Goal: Find specific fact: Find specific fact

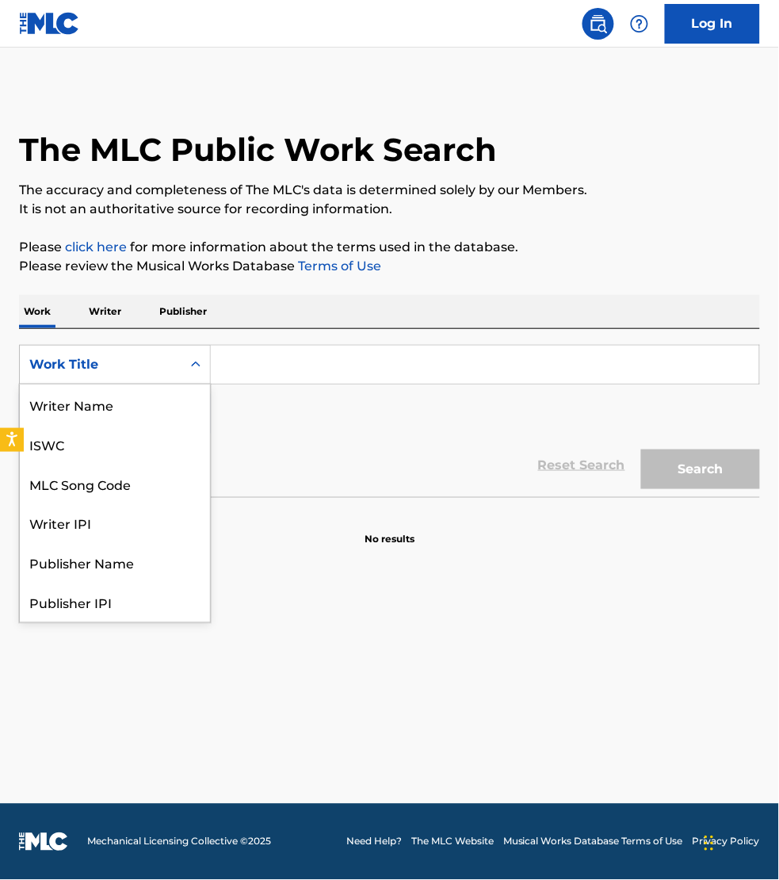
click at [132, 365] on div "Work Title" at bounding box center [100, 364] width 143 height 19
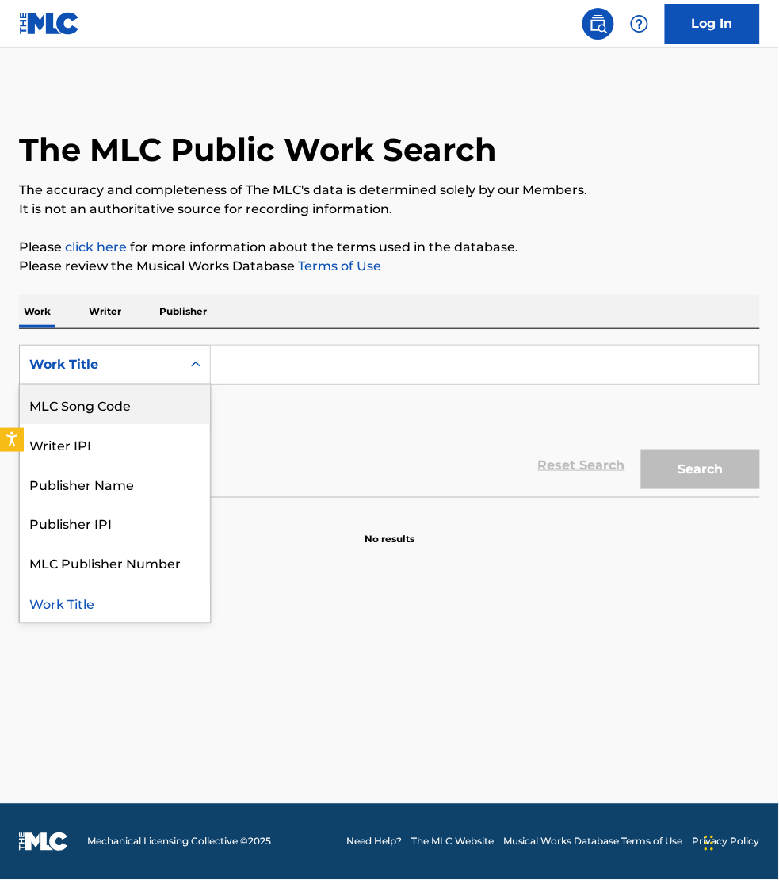
click at [135, 408] on div "MLC Song Code" at bounding box center [115, 404] width 190 height 40
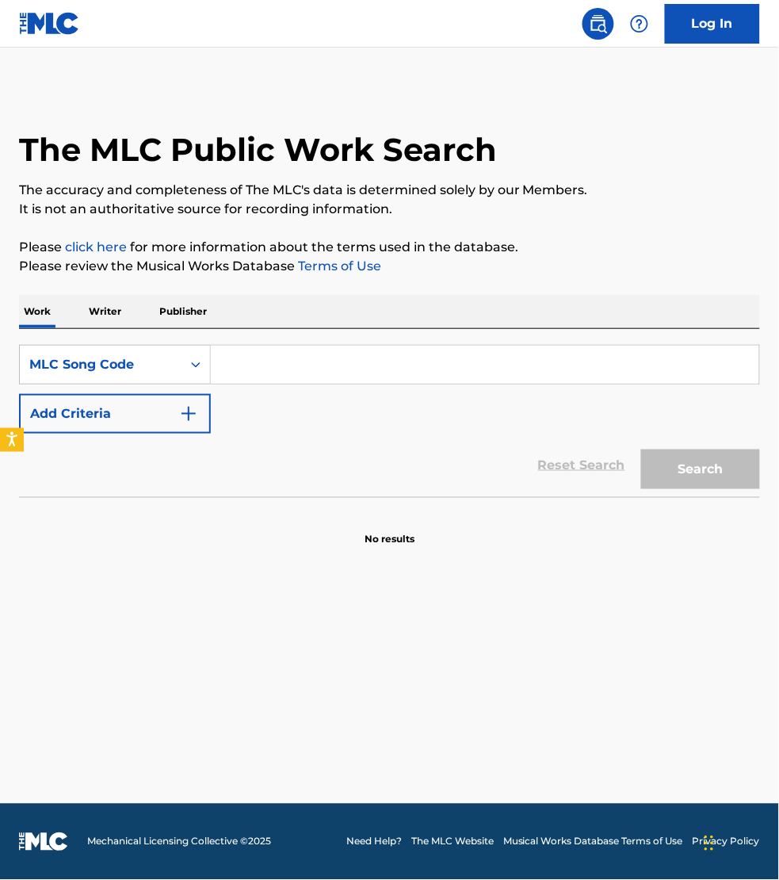
click at [244, 365] on input "Search Form" at bounding box center [485, 365] width 548 height 38
paste input "MV4OE3"
type input "MV4OE3"
click at [641, 449] on button "Search" at bounding box center [700, 469] width 119 height 40
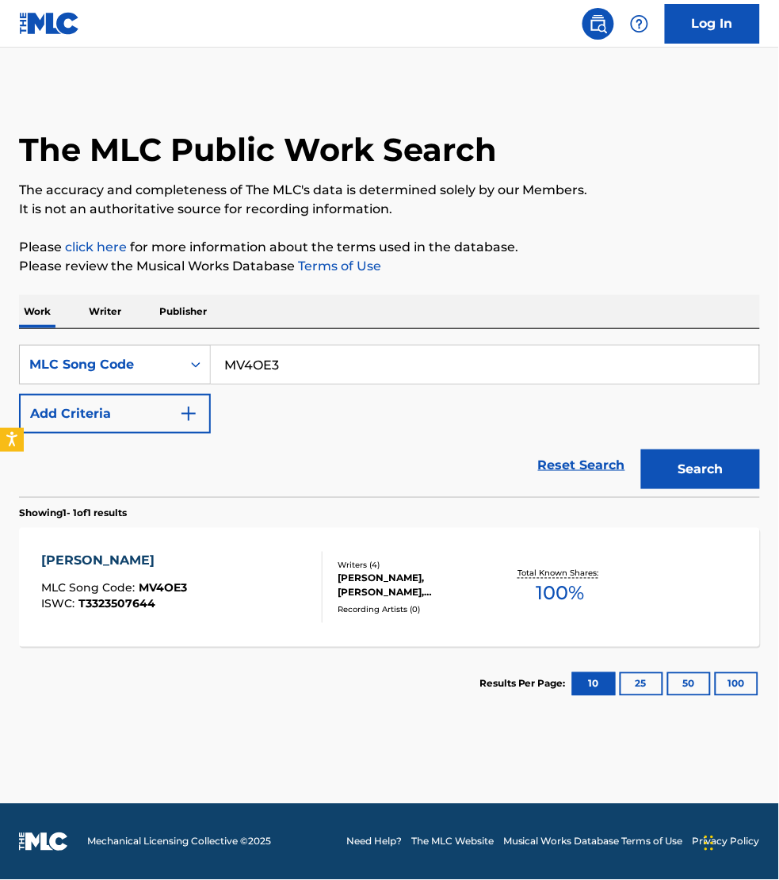
click at [254, 571] on div "[PERSON_NAME] MLC Song Code : MV4OE3 ISWC : T3323507644" at bounding box center [181, 587] width 281 height 71
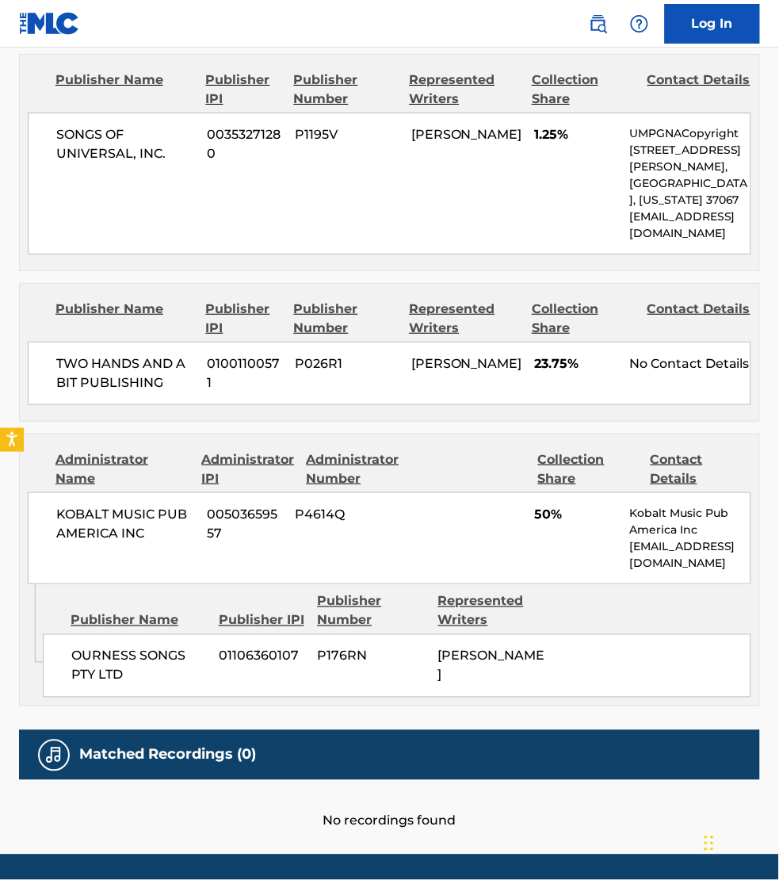
scroll to position [991, 0]
